Goal: Information Seeking & Learning: Find specific page/section

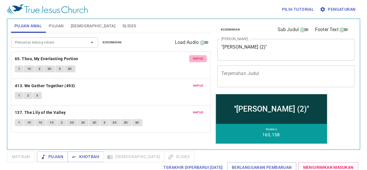
click at [198, 58] on span "Hapus" at bounding box center [198, 58] width 10 height 5
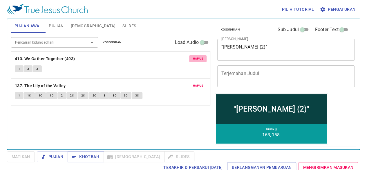
click at [198, 58] on span "Hapus" at bounding box center [198, 58] width 10 height 5
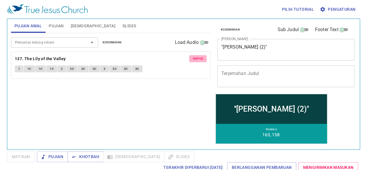
click at [198, 58] on span "Hapus" at bounding box center [198, 58] width 10 height 5
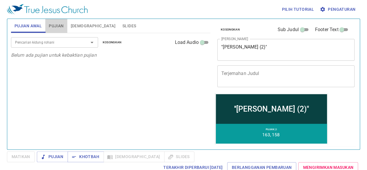
click at [64, 27] on button "Pujian" at bounding box center [56, 26] width 22 height 14
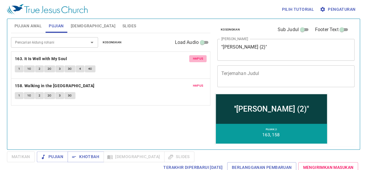
click at [198, 58] on span "Hapus" at bounding box center [198, 58] width 10 height 5
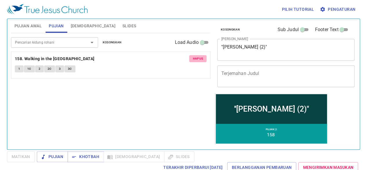
click at [198, 58] on span "Hapus" at bounding box center [198, 58] width 10 height 5
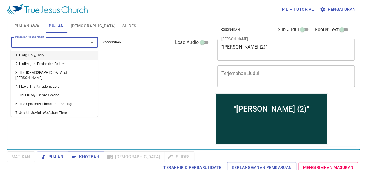
click at [59, 41] on input "Pencarian kidung rohani" at bounding box center [46, 42] width 67 height 7
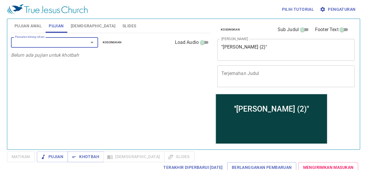
click at [59, 41] on input "Pencarian kidung rohani" at bounding box center [46, 42] width 67 height 7
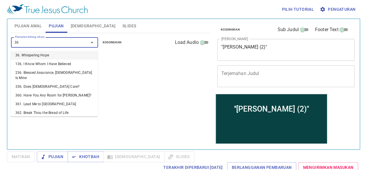
type input "366"
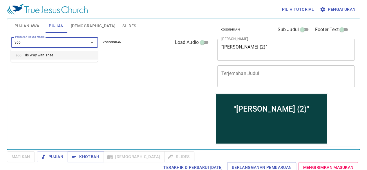
click at [53, 52] on li "366. His Way with Thee" at bounding box center [54, 55] width 87 height 9
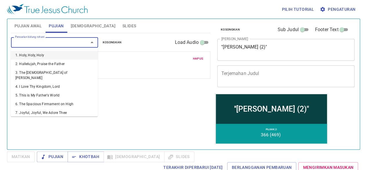
click at [57, 44] on input "Pencarian kidung rohani" at bounding box center [46, 42] width 67 height 7
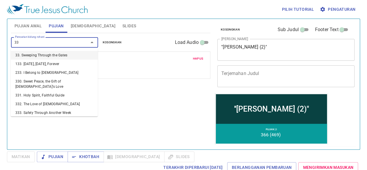
type input "339"
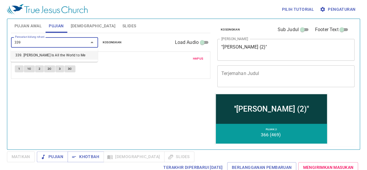
click at [51, 53] on li "339. [PERSON_NAME] Is All the World to Me" at bounding box center [54, 55] width 87 height 9
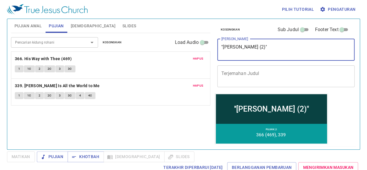
click at [279, 47] on textarea "''[PERSON_NAME] (2)"" at bounding box center [286, 49] width 129 height 11
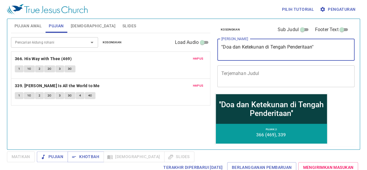
type textarea "''Doa dan Ketekunan di Tengah Penderitaan''"
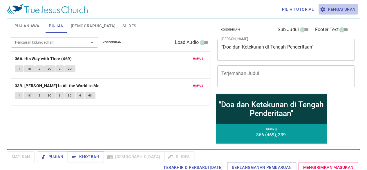
click at [344, 6] on span "Pengaturan" at bounding box center [338, 9] width 35 height 7
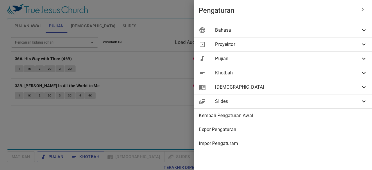
click at [341, 31] on span "Bahasa" at bounding box center [287, 30] width 145 height 7
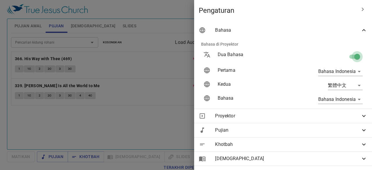
click at [354, 52] on input "checkbox" at bounding box center [356, 57] width 33 height 11
checkbox input "false"
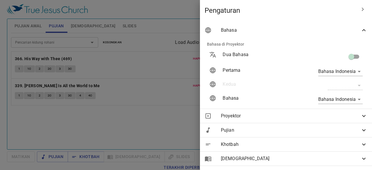
click at [348, 29] on span "Bahasa" at bounding box center [290, 30] width 139 height 7
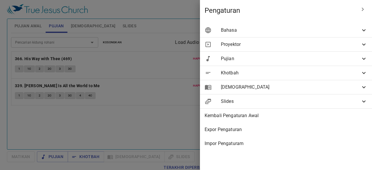
click at [162, 108] on div at bounding box center [186, 85] width 372 height 170
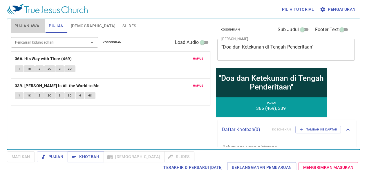
click at [26, 20] on button "Pujian Awal" at bounding box center [28, 26] width 34 height 14
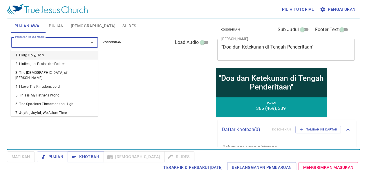
click at [70, 44] on input "Pencarian kidung rohani" at bounding box center [46, 42] width 67 height 7
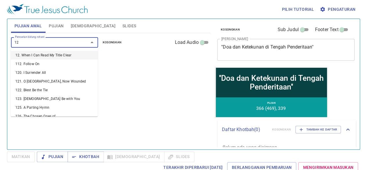
type input "129"
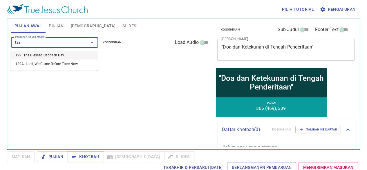
click at [63, 53] on li "129. The Blessed Sabbath Day" at bounding box center [54, 55] width 87 height 9
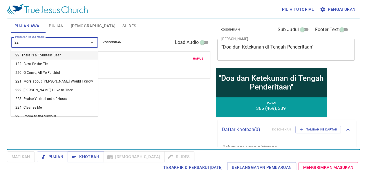
type input "224"
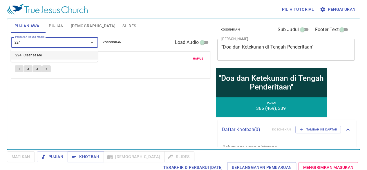
click at [56, 55] on li "224. Cleanse Me" at bounding box center [54, 55] width 87 height 9
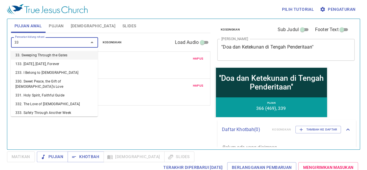
type input "333"
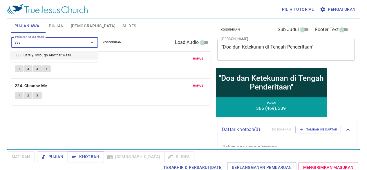
click at [59, 51] on li "333. Safely Through Another Week" at bounding box center [54, 55] width 87 height 9
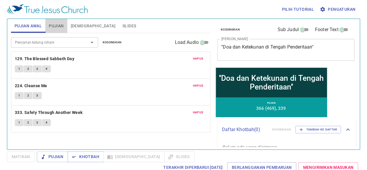
click at [58, 20] on button "Pujian" at bounding box center [56, 26] width 22 height 14
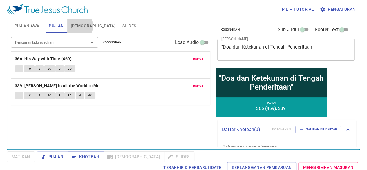
click at [78, 26] on span "[DEMOGRAPHIC_DATA]" at bounding box center [93, 25] width 45 height 7
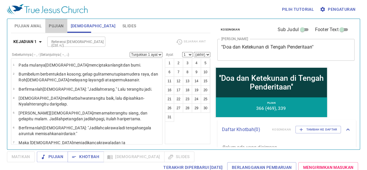
click at [62, 26] on span "Pujian" at bounding box center [56, 25] width 15 height 7
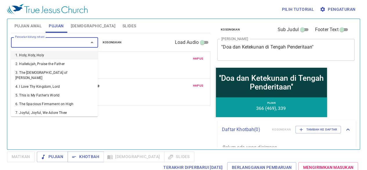
click at [67, 44] on input "Pencarian kidung rohani" at bounding box center [46, 42] width 67 height 7
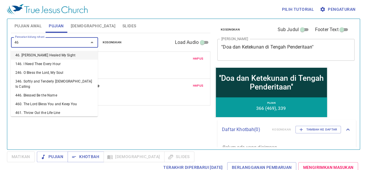
type input "469"
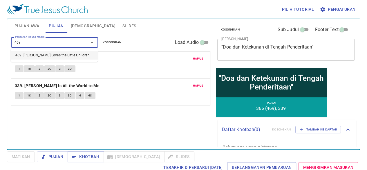
click at [65, 54] on li "469. [PERSON_NAME] Loves the Little Children" at bounding box center [54, 55] width 87 height 9
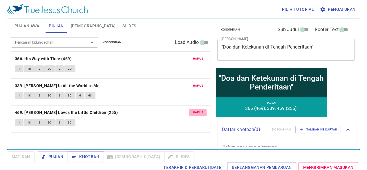
click at [196, 112] on span "Hapus" at bounding box center [198, 112] width 10 height 5
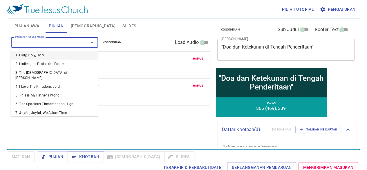
click at [68, 43] on input "Pencarian kidung rohani" at bounding box center [46, 42] width 67 height 7
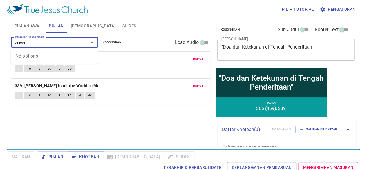
type input "believe"
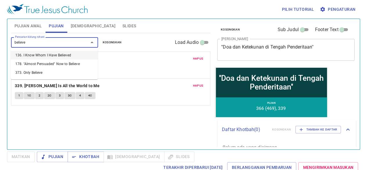
click at [62, 57] on li "136. I Know Whom I Have Believed" at bounding box center [54, 55] width 87 height 9
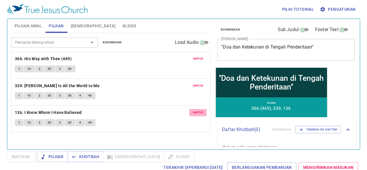
click at [196, 114] on span "Hapus" at bounding box center [198, 112] width 10 height 5
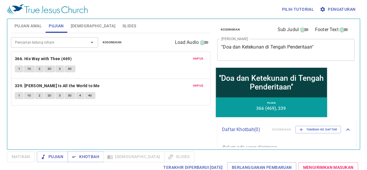
click at [46, 43] on input "Pencarian kidung rohani" at bounding box center [46, 42] width 67 height 7
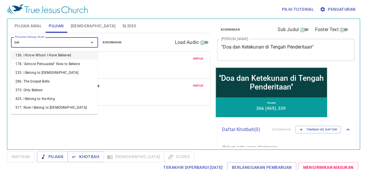
type input "beli"
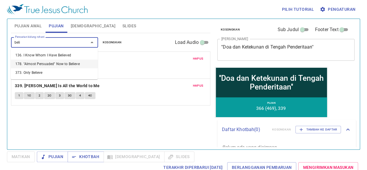
click at [49, 62] on li "178. "Almost Persuaded" Now to Believe" at bounding box center [54, 64] width 87 height 9
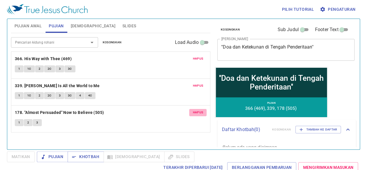
click at [200, 112] on span "Hapus" at bounding box center [198, 112] width 10 height 5
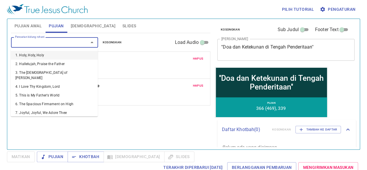
click at [43, 41] on input "Pencarian kidung rohani" at bounding box center [46, 42] width 67 height 7
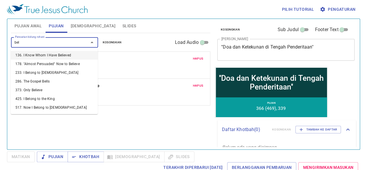
type input "beli"
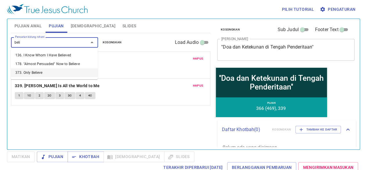
click at [31, 71] on li "373. Only Believe" at bounding box center [54, 72] width 87 height 9
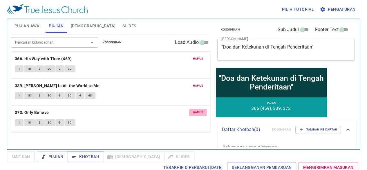
click at [198, 113] on span "Hapus" at bounding box center [198, 112] width 10 height 5
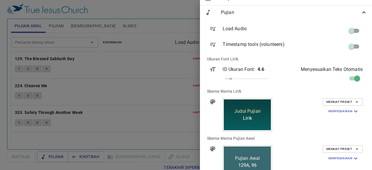
scroll to position [45, 0]
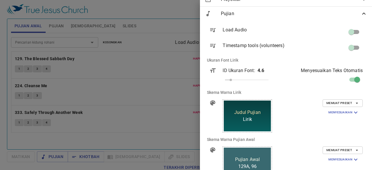
click at [341, 11] on span "Pujian" at bounding box center [290, 13] width 139 height 7
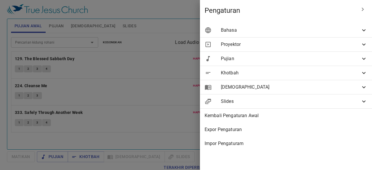
scroll to position [0, 0]
click at [335, 71] on span "Khotbah" at bounding box center [290, 72] width 139 height 7
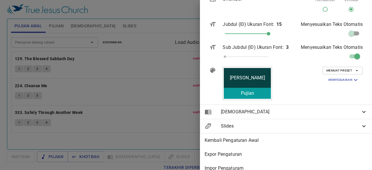
scroll to position [101, 0]
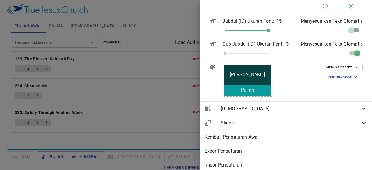
click at [336, 66] on span "Memuat Preset" at bounding box center [342, 67] width 33 height 5
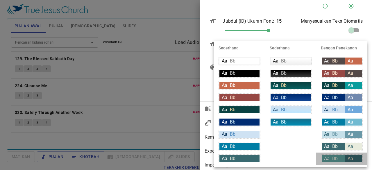
click at [332, 156] on span "Bb" at bounding box center [335, 159] width 6 height 6
type input "#5da19d"
type input "#e9ecde"
type input "#396970"
type input "#fce5cd"
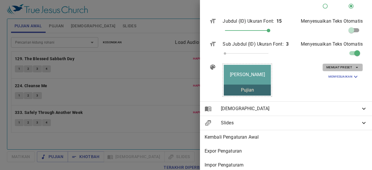
click at [331, 69] on span "Memuat Preset" at bounding box center [342, 67] width 33 height 5
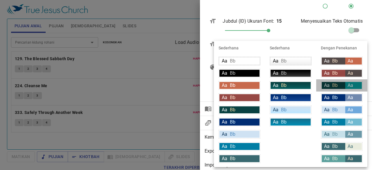
click at [339, 87] on div "Aa Bb" at bounding box center [334, 85] width 24 height 7
type input "#094242"
type input "#f9dda9"
type input "#089c9c"
type input "#ffffff"
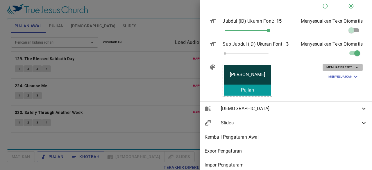
click at [338, 69] on span "Memuat Preset" at bounding box center [342, 67] width 33 height 5
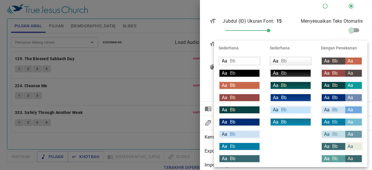
click at [328, 146] on span "Aa" at bounding box center [327, 147] width 6 height 6
type input "#396970"
type input "#e9ecde"
type input "#396970"
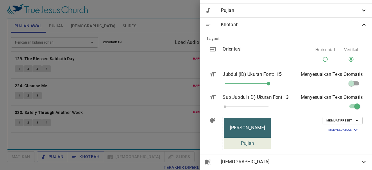
scroll to position [46, 0]
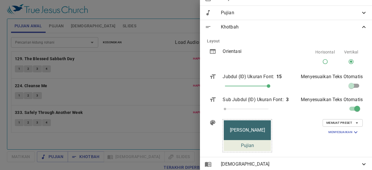
click at [349, 26] on span "Khotbah" at bounding box center [290, 27] width 139 height 7
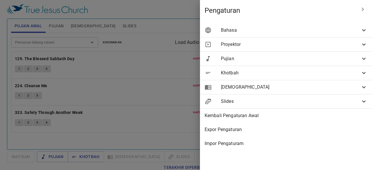
scroll to position [0, 0]
click at [345, 92] on div "[DEMOGRAPHIC_DATA]" at bounding box center [286, 87] width 172 height 14
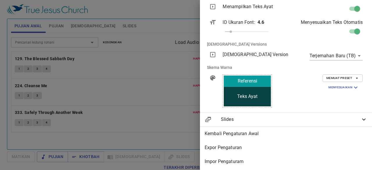
scroll to position [110, 0]
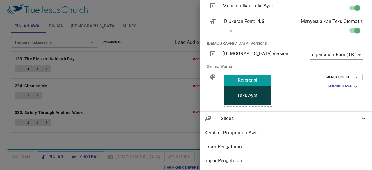
click at [333, 69] on div "Memuat Preset Menyesuaikan Latar Belakang #094242 Warna Text (Pertama) #ffffff …" at bounding box center [334, 90] width 68 height 42
click at [341, 75] on span "Memuat Preset" at bounding box center [342, 77] width 33 height 5
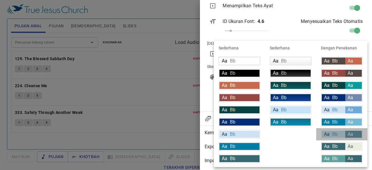
click at [338, 136] on div "Aa Bb" at bounding box center [334, 134] width 24 height 7
type input "#c6e0e9"
type input "#134c5d"
type input "#6a98a7"
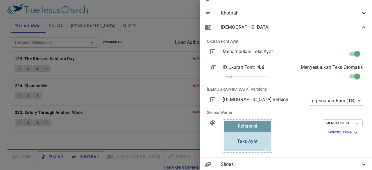
scroll to position [59, 0]
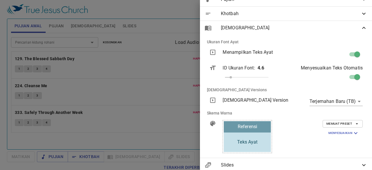
click at [339, 23] on div "[DEMOGRAPHIC_DATA]" at bounding box center [286, 28] width 172 height 14
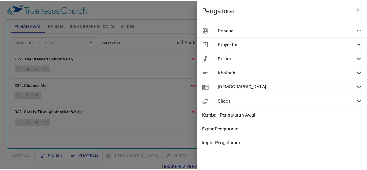
scroll to position [0, 0]
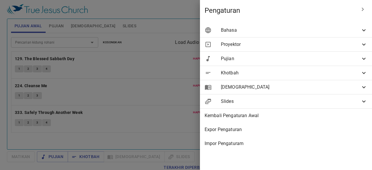
click at [335, 103] on span "Slides" at bounding box center [290, 101] width 139 height 7
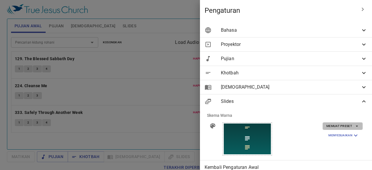
click at [342, 128] on span "Memuat Preset" at bounding box center [342, 125] width 33 height 5
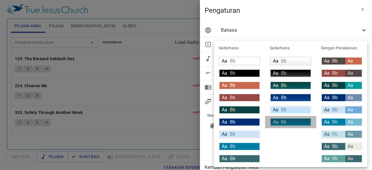
click at [297, 124] on div "Aa Bb" at bounding box center [290, 122] width 40 height 7
type input "linear-gradient(180deg, rgba(18,113,143,1) 10%, rgba(0,140,179,1) 100%)"
type input "#daf5ff"
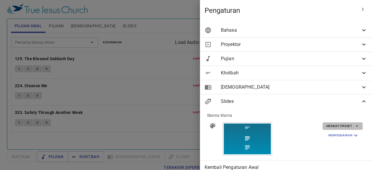
click at [330, 126] on span "Memuat Preset" at bounding box center [342, 125] width 33 height 5
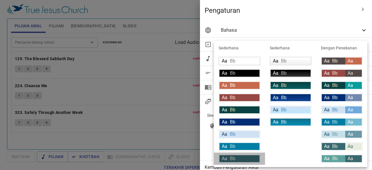
click at [238, 160] on div "Aa Bb" at bounding box center [239, 158] width 40 height 7
type input "#396970"
type input "#e9ecde"
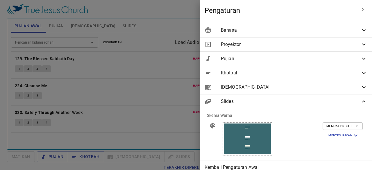
click at [329, 98] on span "Slides" at bounding box center [290, 101] width 139 height 7
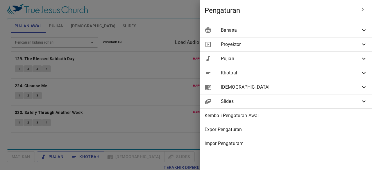
click at [149, 9] on div at bounding box center [186, 85] width 372 height 170
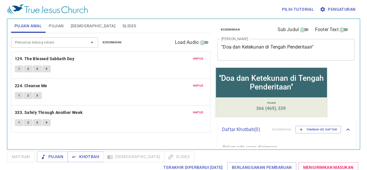
click at [201, 141] on div "Pencarian kidung rohani Pencarian kidung rohani Kosongkan Load Audio Hapus 129.…" at bounding box center [111, 88] width 200 height 111
click at [197, 17] on div "Pilih tutorial Pengaturan" at bounding box center [182, 9] width 351 height 19
click at [123, 25] on span "Slides" at bounding box center [130, 25] width 14 height 7
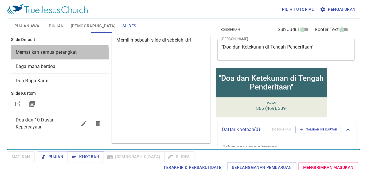
click at [59, 54] on span "Mematikan semua perangkat" at bounding box center [46, 52] width 61 height 6
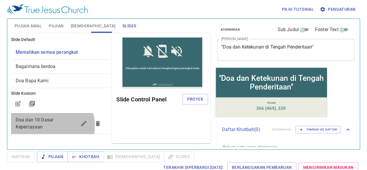
click at [46, 126] on span "Doa dan 10 Dasar Kepercayaan" at bounding box center [47, 123] width 62 height 14
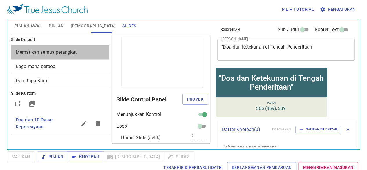
click at [75, 56] on div "Mematikan semua perangkat" at bounding box center [60, 52] width 99 height 14
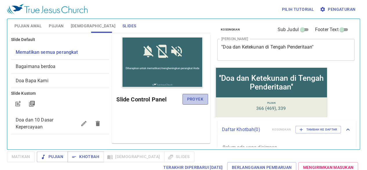
click at [202, 101] on span "Proyek" at bounding box center [195, 99] width 16 height 7
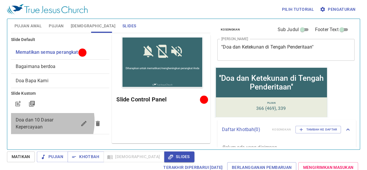
click at [34, 121] on span "Doa dan 10 Dasar Kepercayaan" at bounding box center [35, 123] width 38 height 12
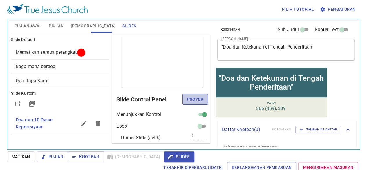
click at [194, 99] on span "Proyek" at bounding box center [195, 99] width 16 height 7
click at [74, 54] on span "Mematikan semua perangkat" at bounding box center [46, 52] width 61 height 6
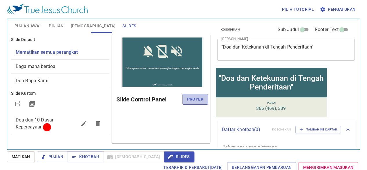
click at [195, 99] on span "Proyek" at bounding box center [195, 99] width 16 height 7
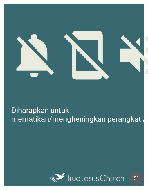
click at [138, 173] on button "button" at bounding box center [137, 178] width 14 height 14
